Goal: Find specific page/section: Find specific page/section

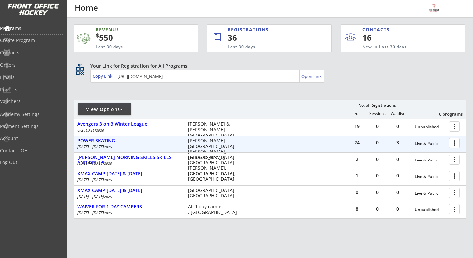
click at [114, 143] on div "POWER SKATING" at bounding box center [129, 141] width 104 height 6
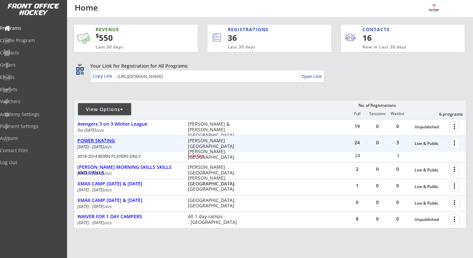
click at [107, 143] on div "POWER SKATING" at bounding box center [129, 141] width 104 height 6
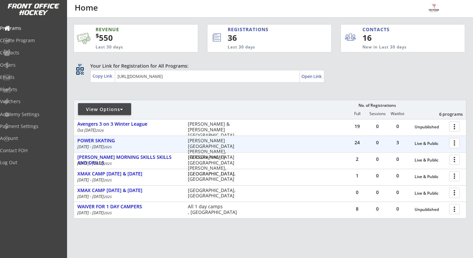
click at [454, 146] on div at bounding box center [456, 143] width 12 height 12
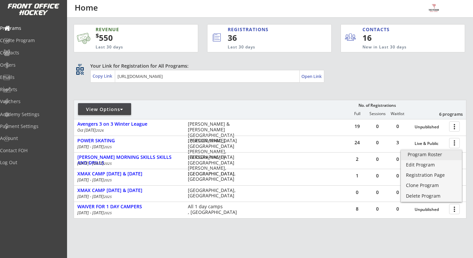
click at [441, 156] on div "Program Roster" at bounding box center [431, 154] width 47 height 5
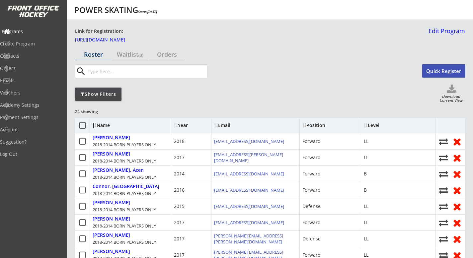
click at [16, 29] on div "Programs" at bounding box center [32, 31] width 60 height 5
